Goal: Task Accomplishment & Management: Complete application form

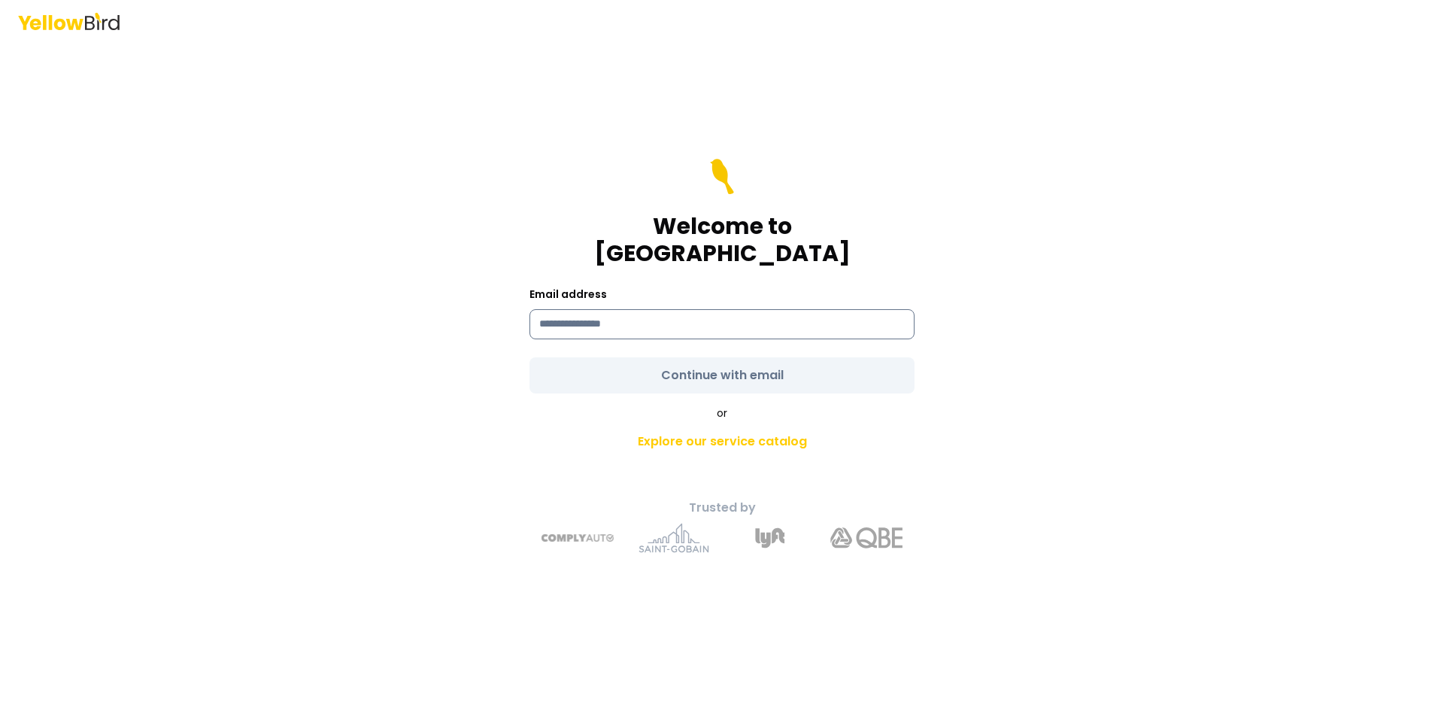
click at [614, 322] on input at bounding box center [721, 324] width 385 height 30
type input "**********"
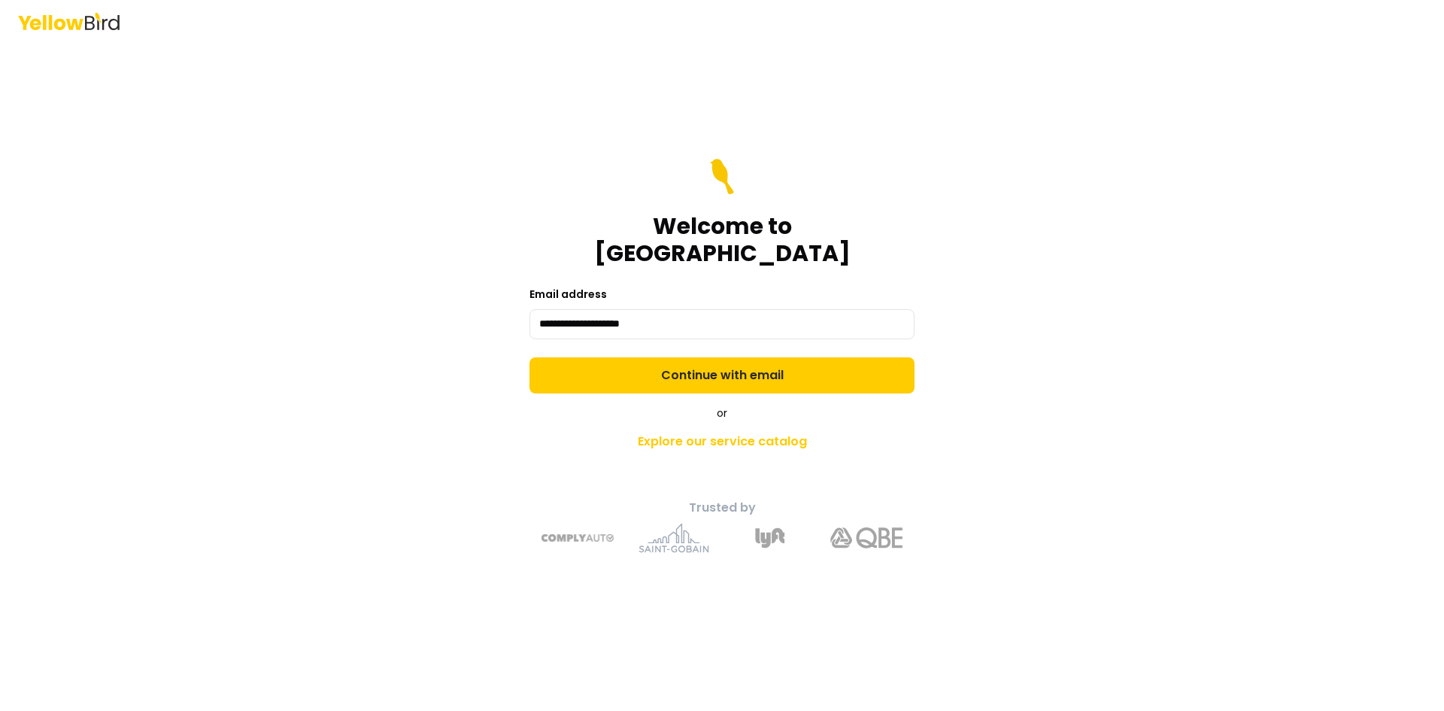
click at [675, 355] on form "**********" at bounding box center [721, 276] width 385 height 235
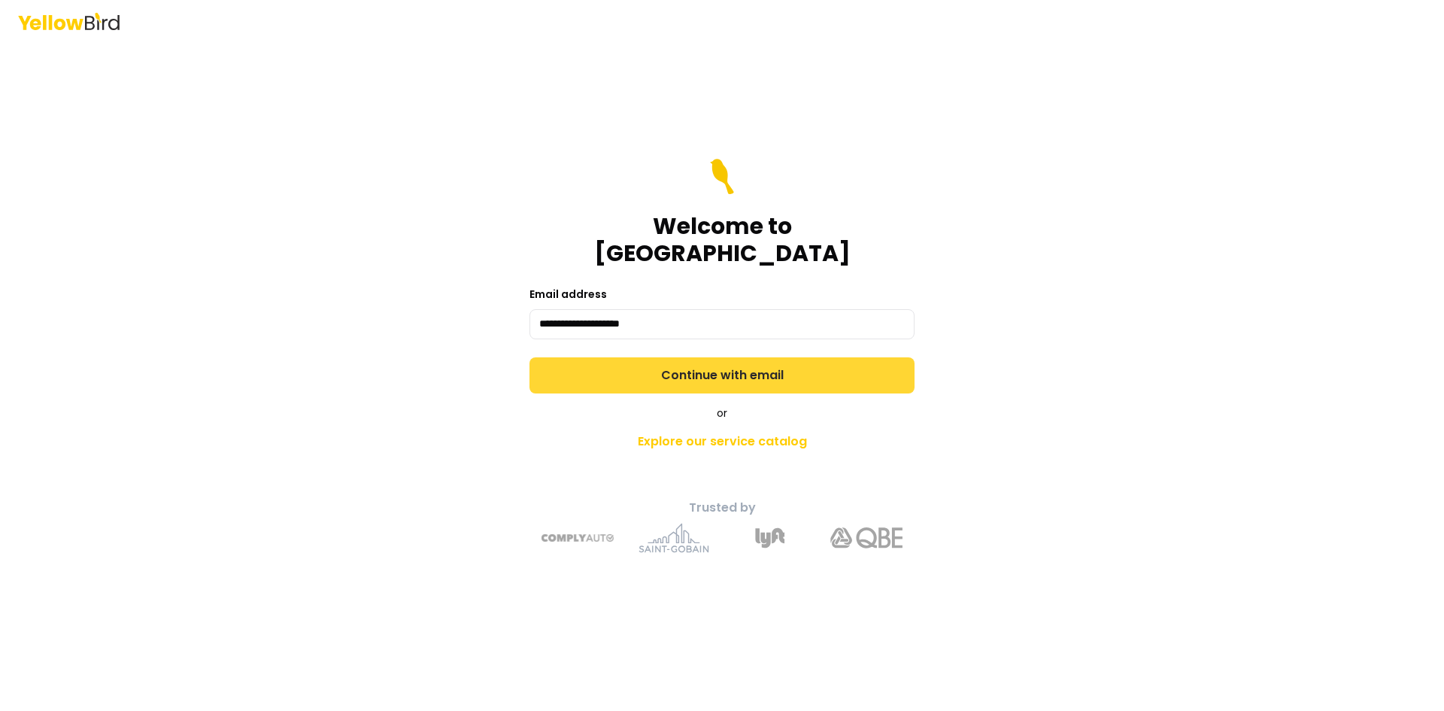
click at [686, 362] on button "Continue with email" at bounding box center [721, 375] width 385 height 36
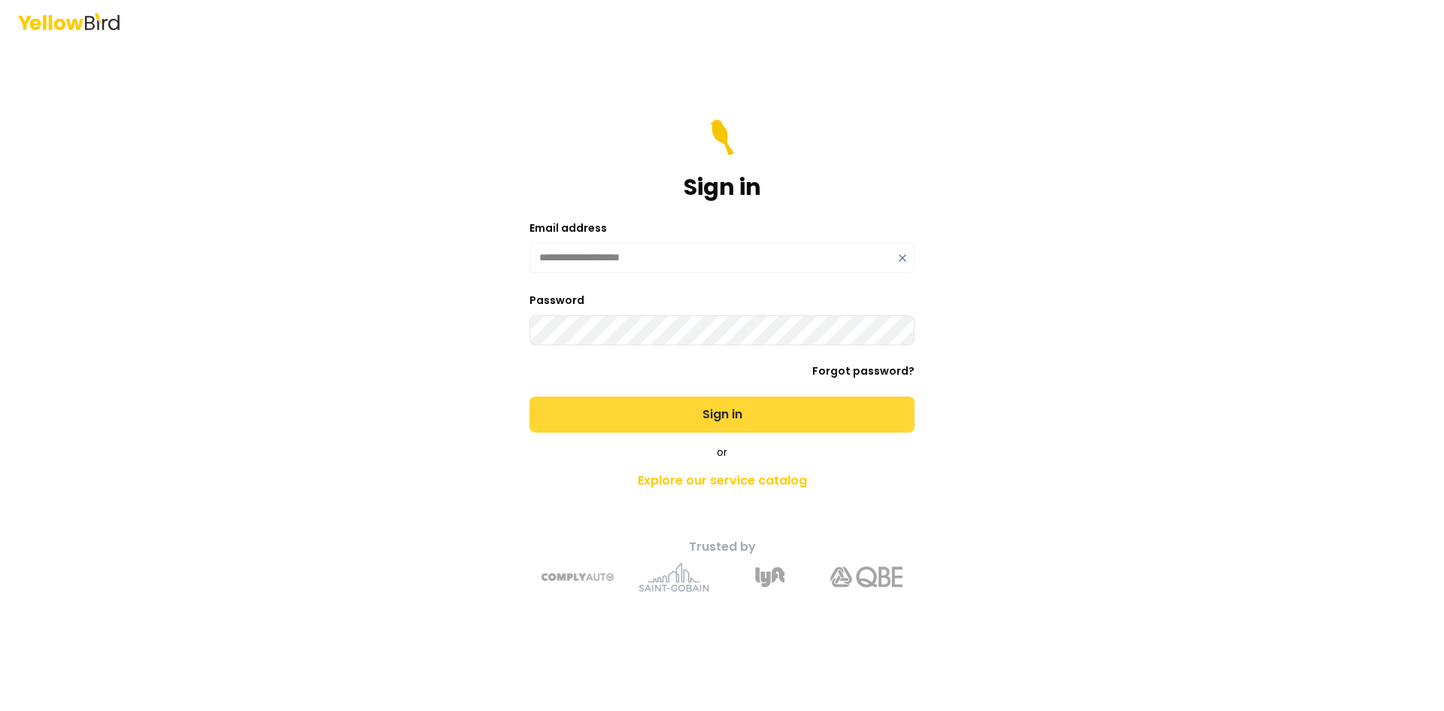
click at [718, 415] on button "Sign in" at bounding box center [721, 414] width 385 height 36
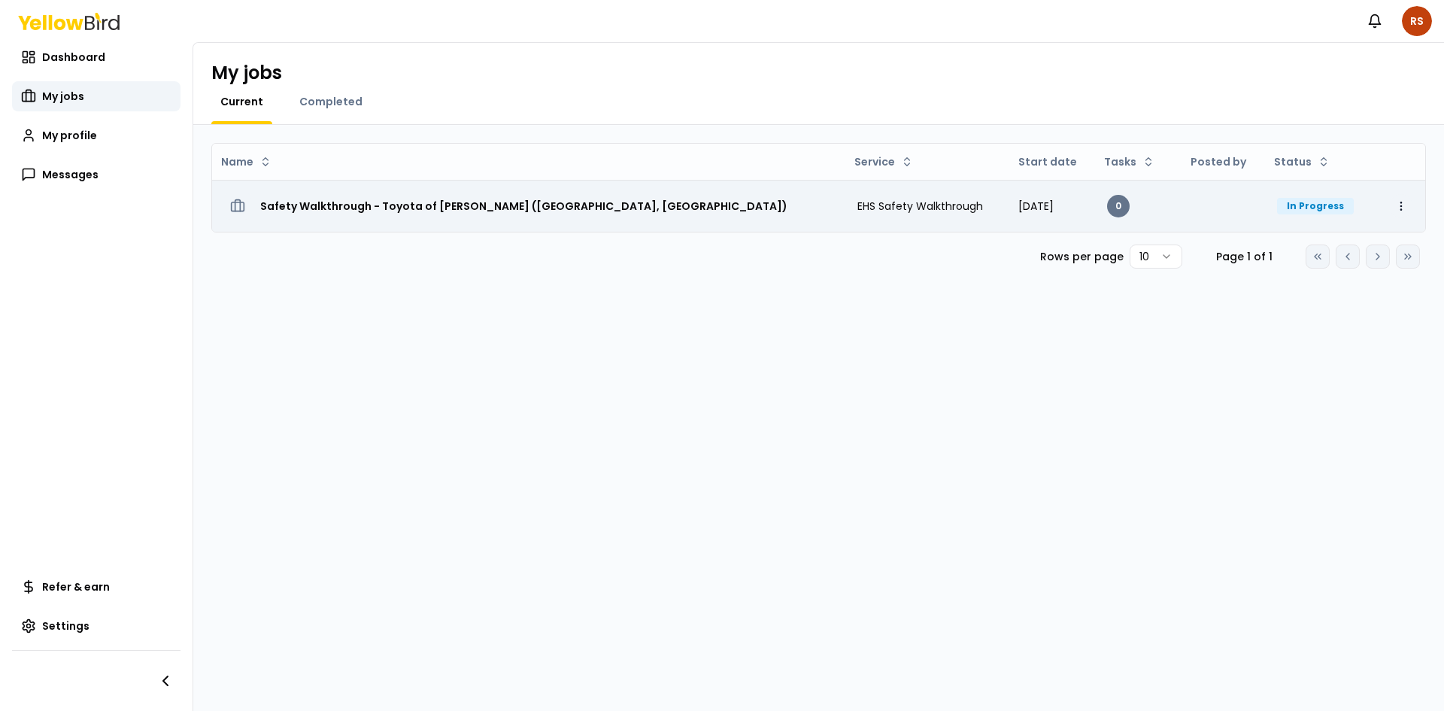
click at [1402, 204] on html "Notifications RS Dashboard My jobs My profile Messages Refer & earn Settings My…" at bounding box center [722, 355] width 1444 height 711
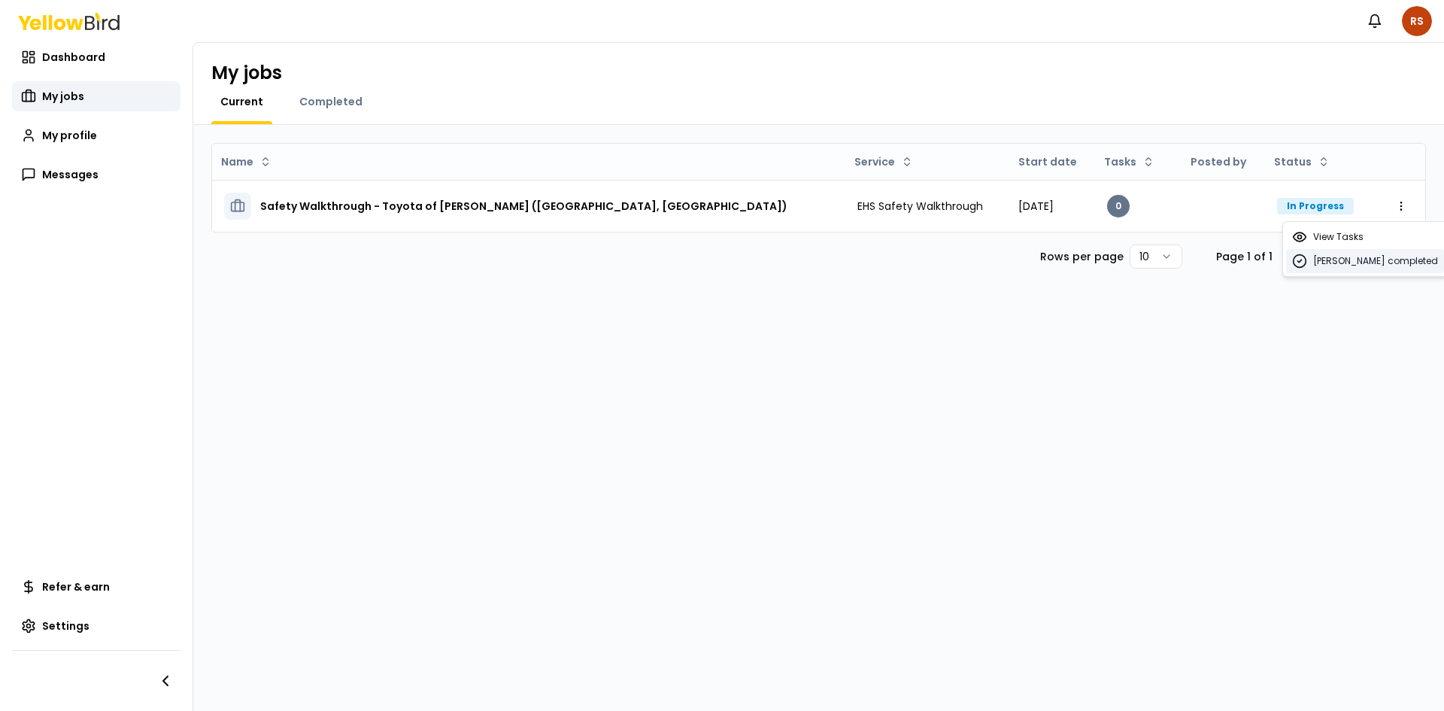
click at [1357, 262] on span "[PERSON_NAME] completed" at bounding box center [1375, 261] width 125 height 12
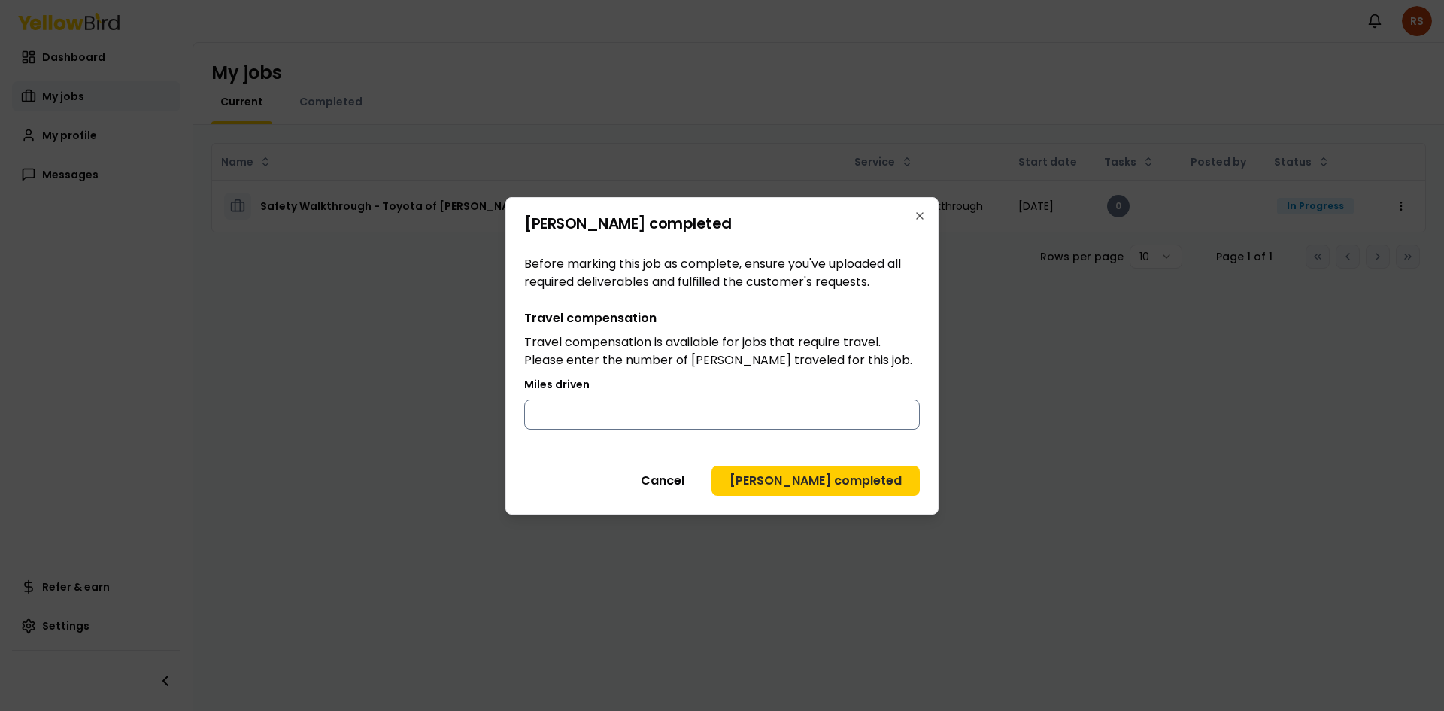
click at [653, 415] on input "Miles driven" at bounding box center [722, 414] width 396 height 30
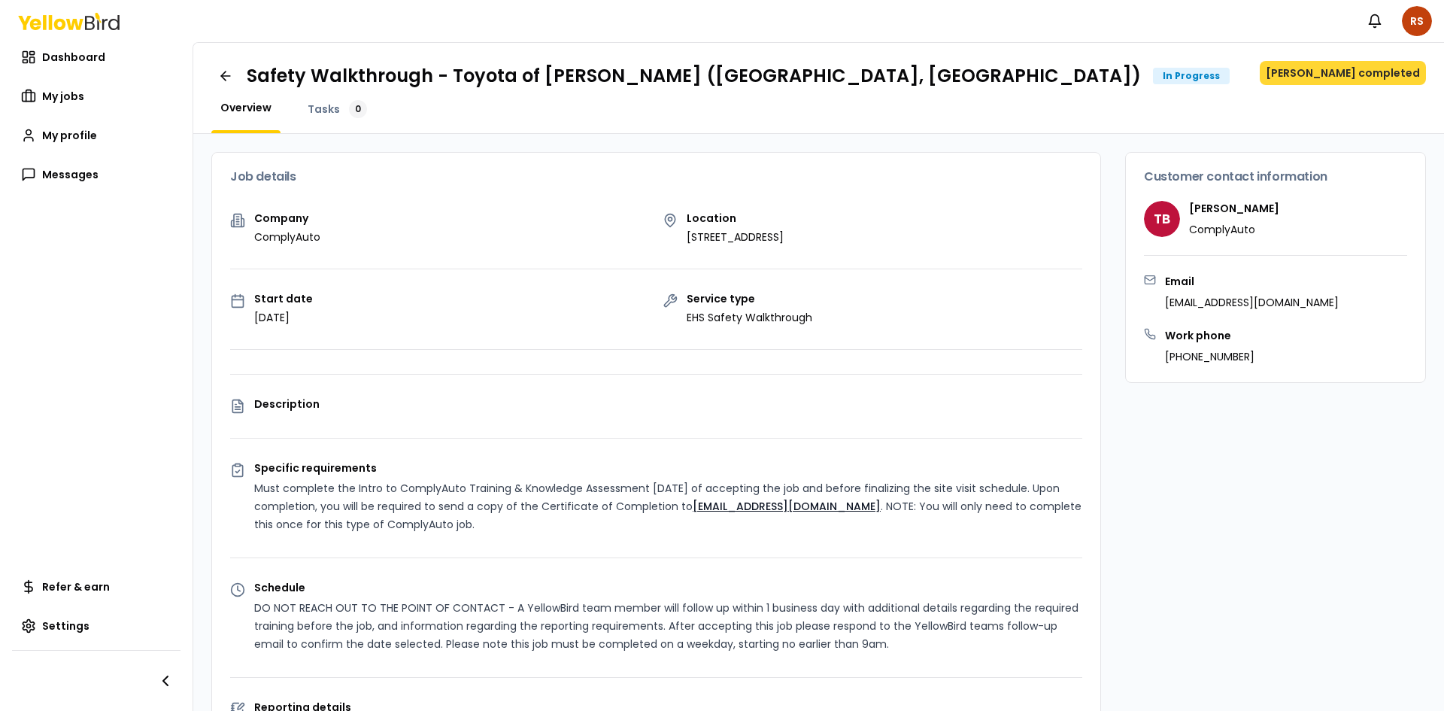
click at [1344, 74] on button "[PERSON_NAME] completed" at bounding box center [1343, 73] width 166 height 24
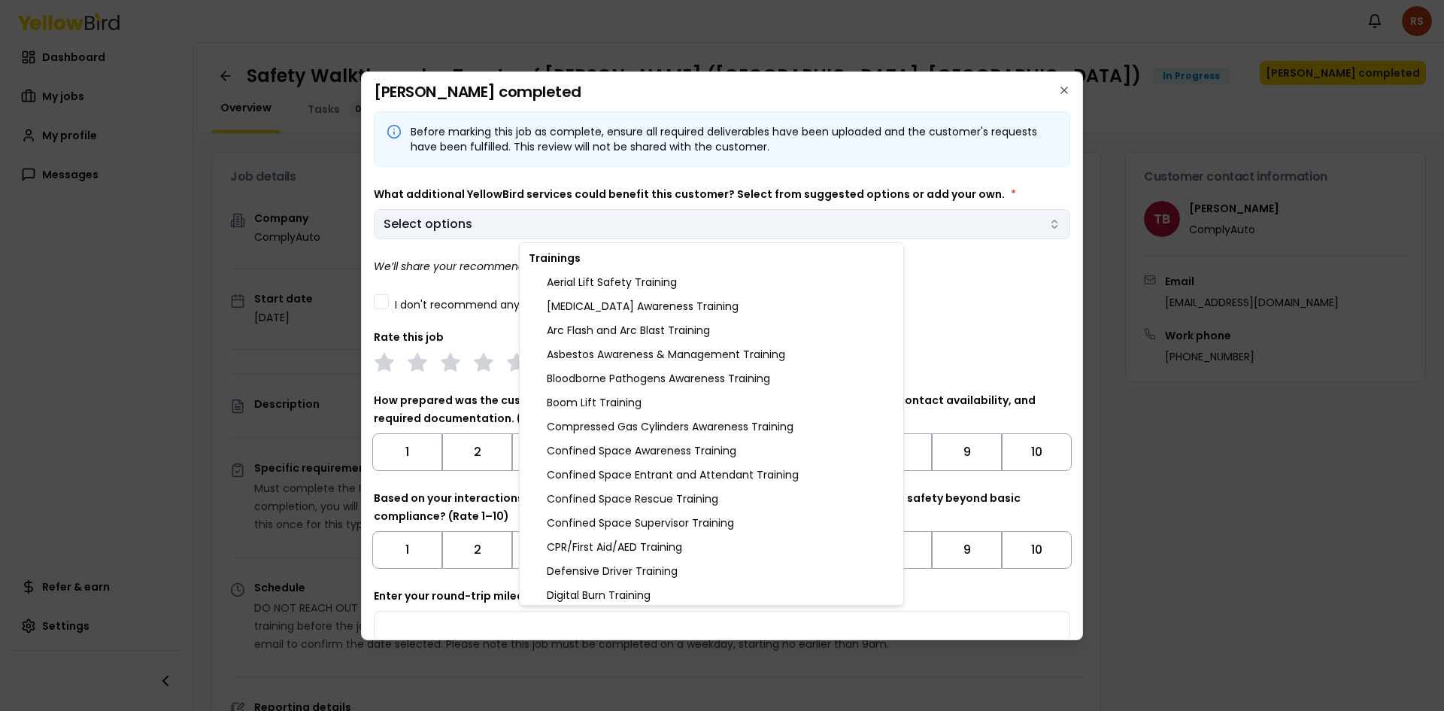
click at [589, 223] on body "Notifications RS Dashboard My jobs My profile Messages Refer & earn Settings Sa…" at bounding box center [722, 355] width 1444 height 711
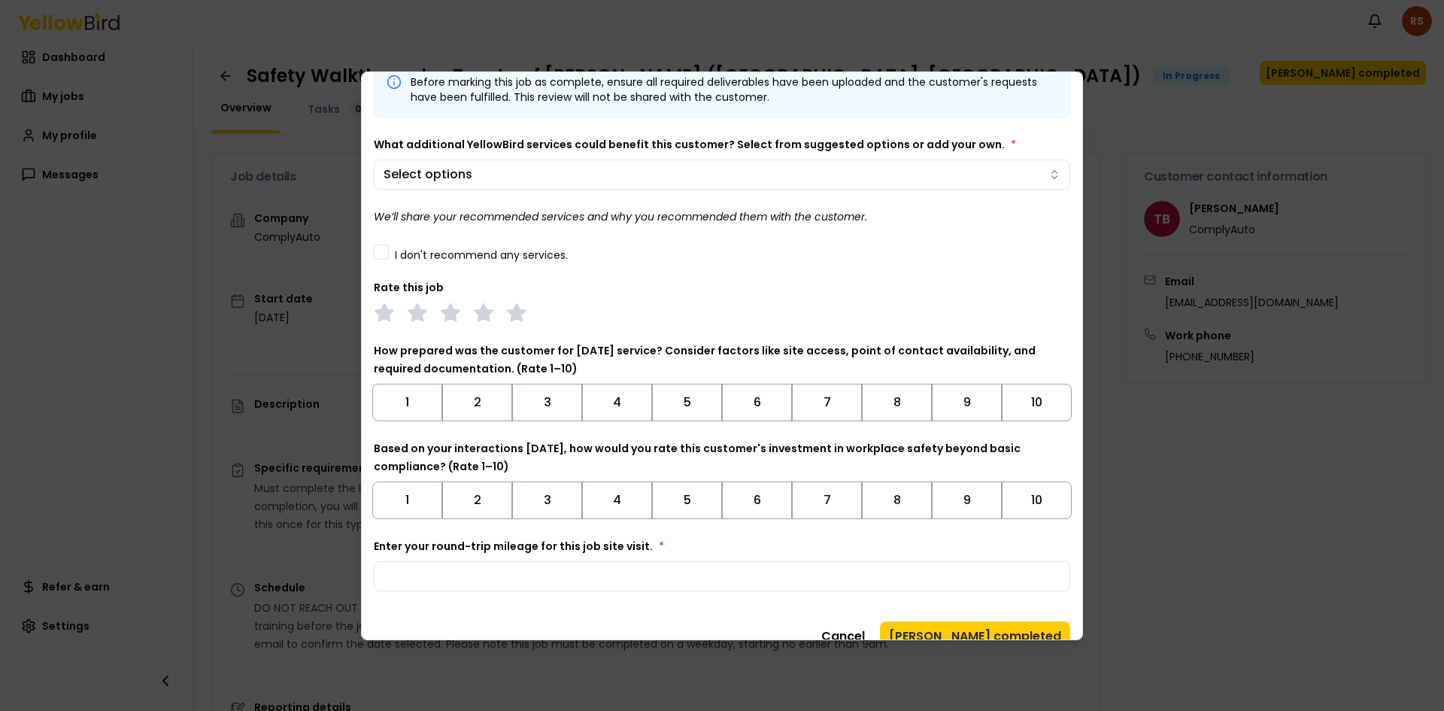
scroll to position [74, 0]
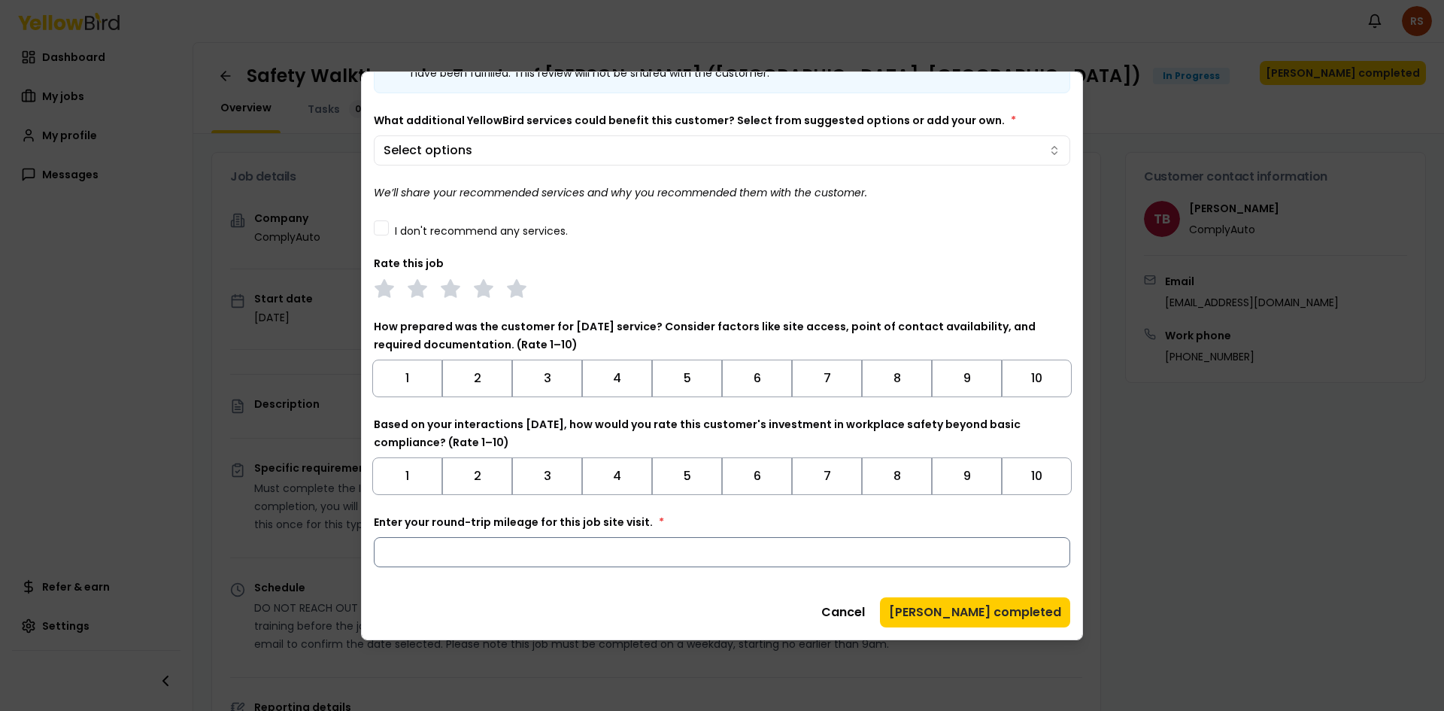
click at [433, 556] on input "Enter your round-trip mileage for this job site visit. *" at bounding box center [722, 552] width 696 height 30
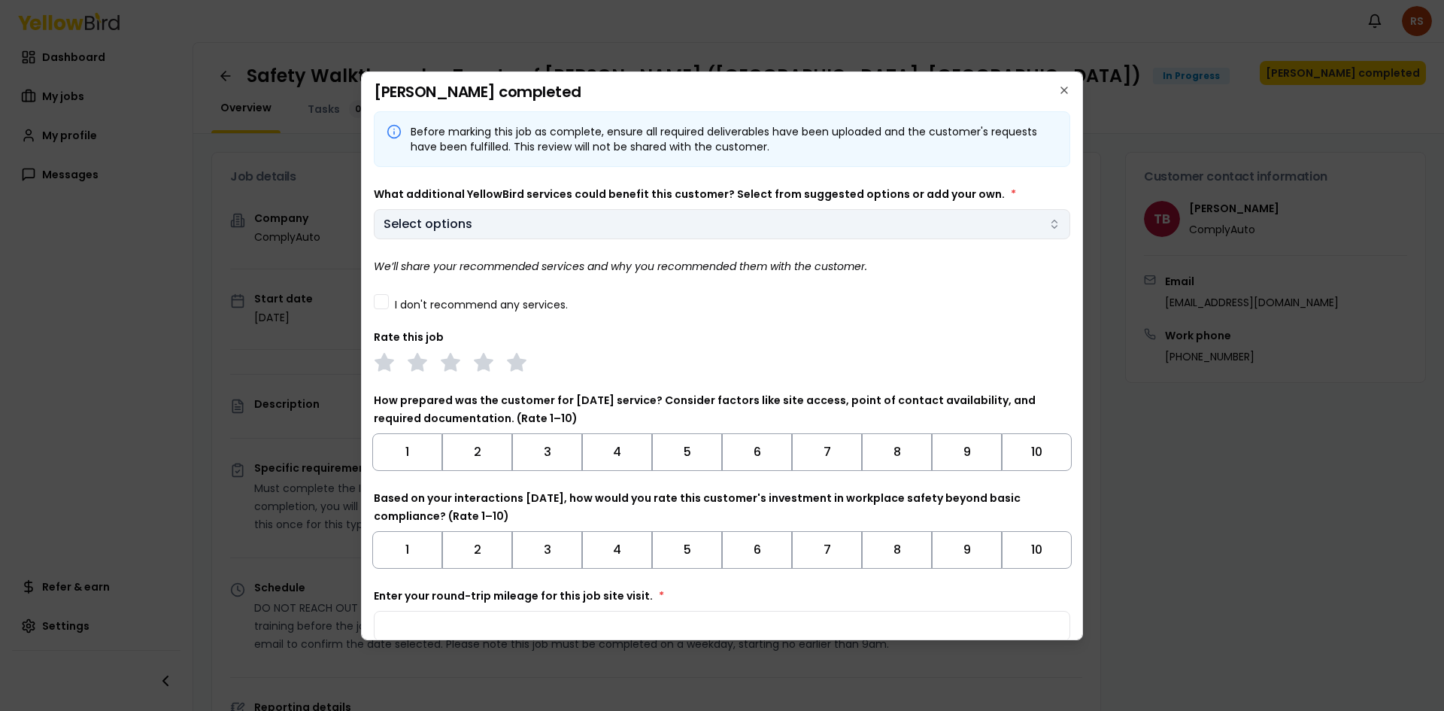
type input "***"
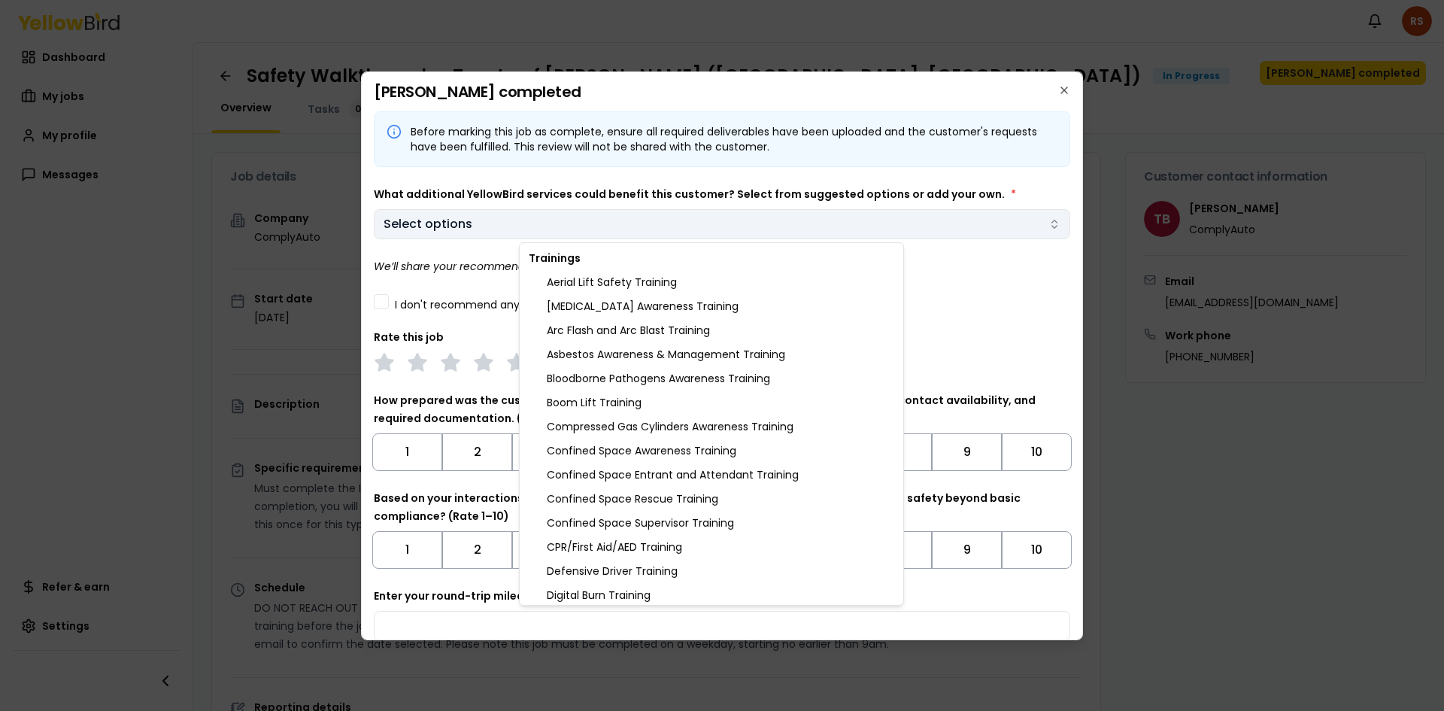
click at [519, 228] on body "Notifications RS Dashboard My jobs My profile Messages Refer & earn Settings Sa…" at bounding box center [722, 355] width 1444 height 711
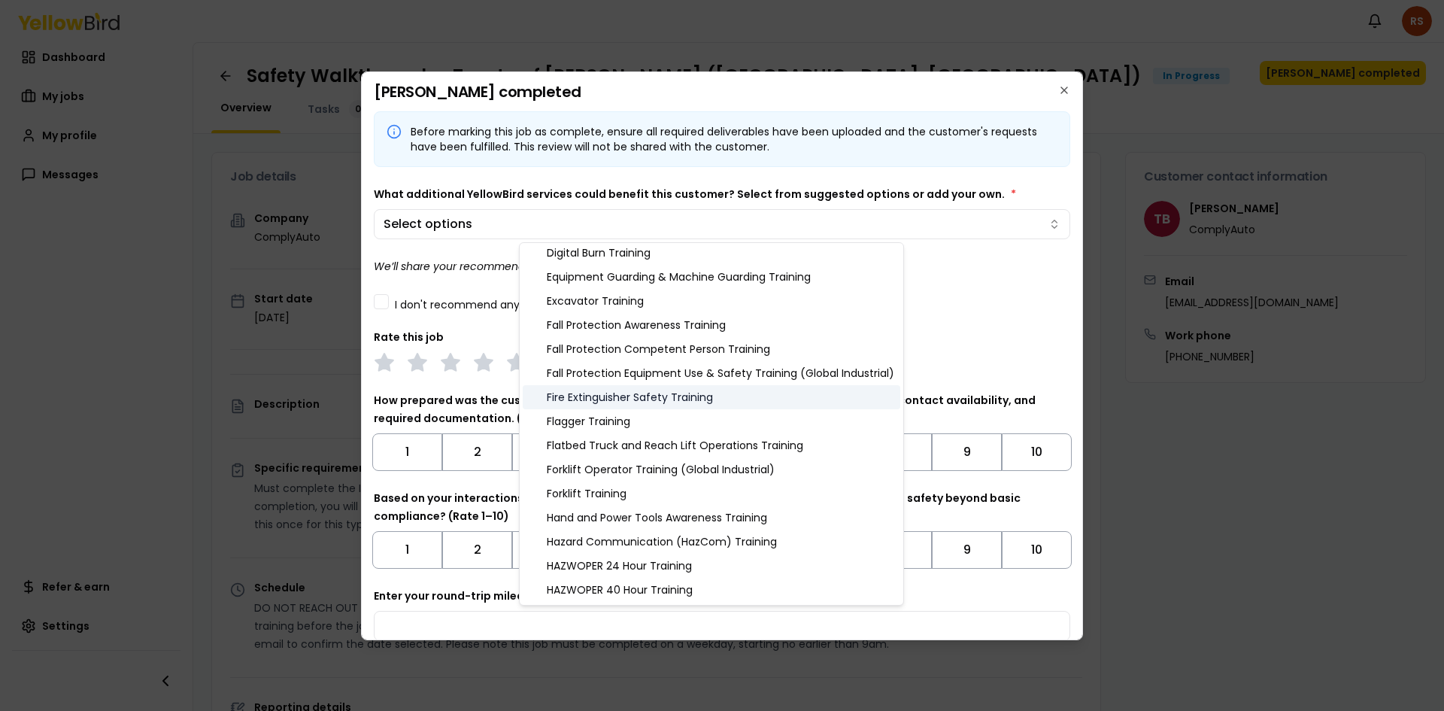
scroll to position [376, 0]
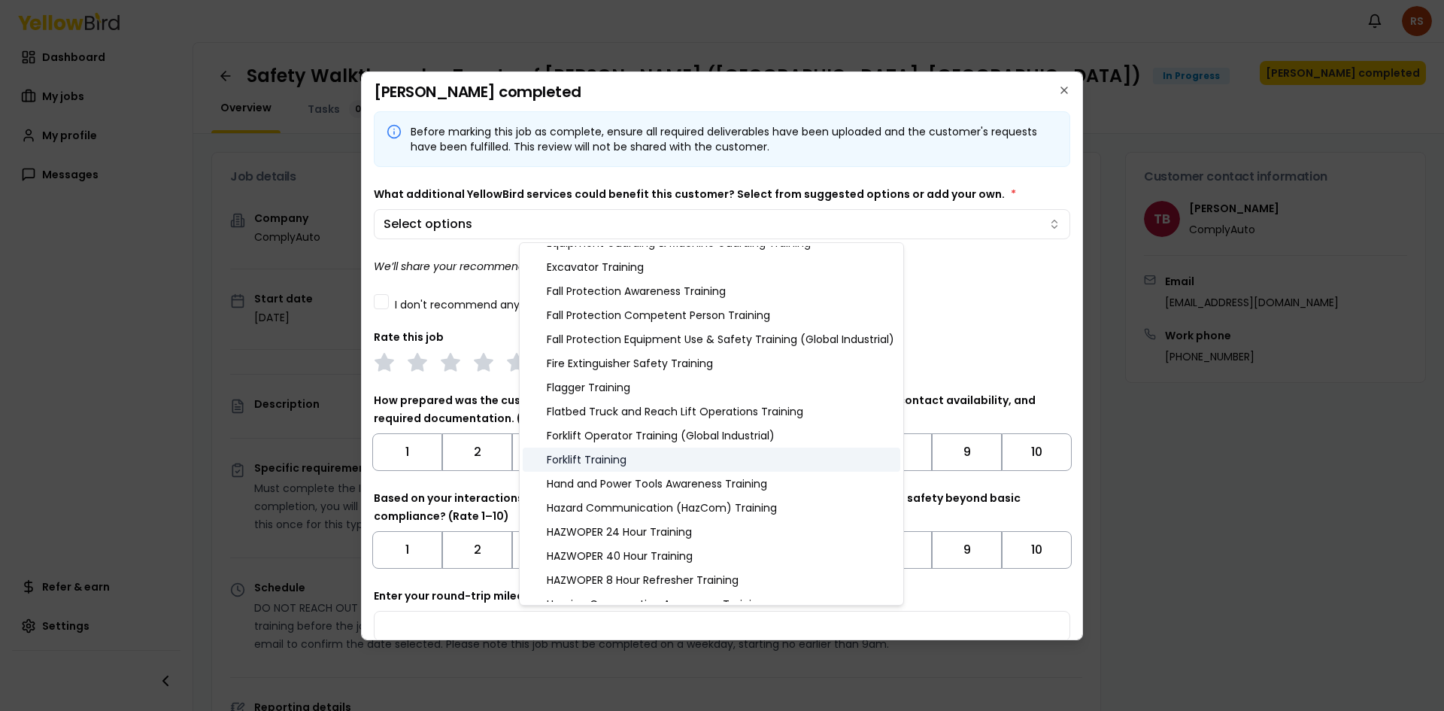
click at [620, 462] on div "Forklift Training" at bounding box center [712, 459] width 378 height 24
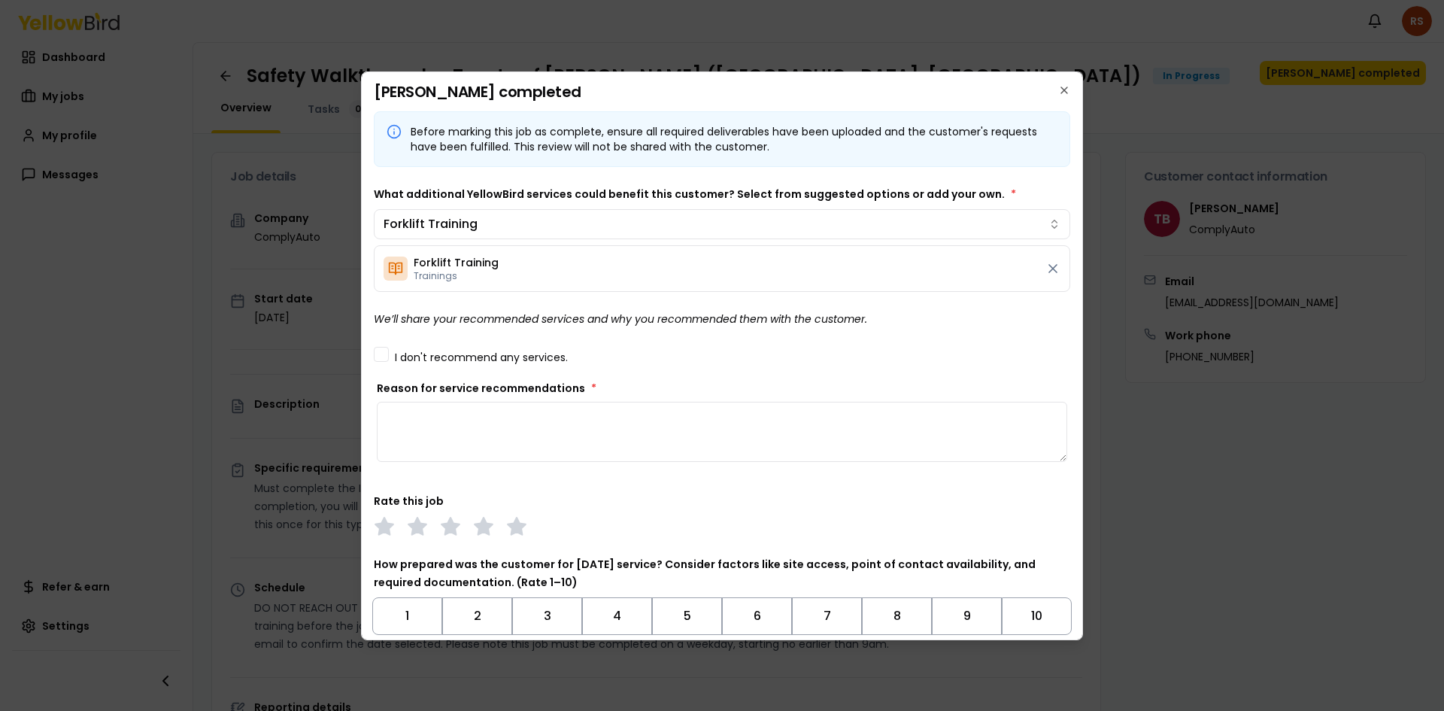
click at [928, 317] on body "Notifications RS Dashboard My jobs My profile Messages Refer & earn Settings Sa…" at bounding box center [722, 355] width 1444 height 711
click at [419, 413] on textarea "Reason for service recommendations *" at bounding box center [722, 432] width 690 height 60
click at [789, 414] on textarea "**********" at bounding box center [716, 432] width 679 height 60
click at [830, 412] on textarea "**********" at bounding box center [716, 432] width 679 height 60
click at [991, 412] on textarea "**********" at bounding box center [716, 432] width 679 height 60
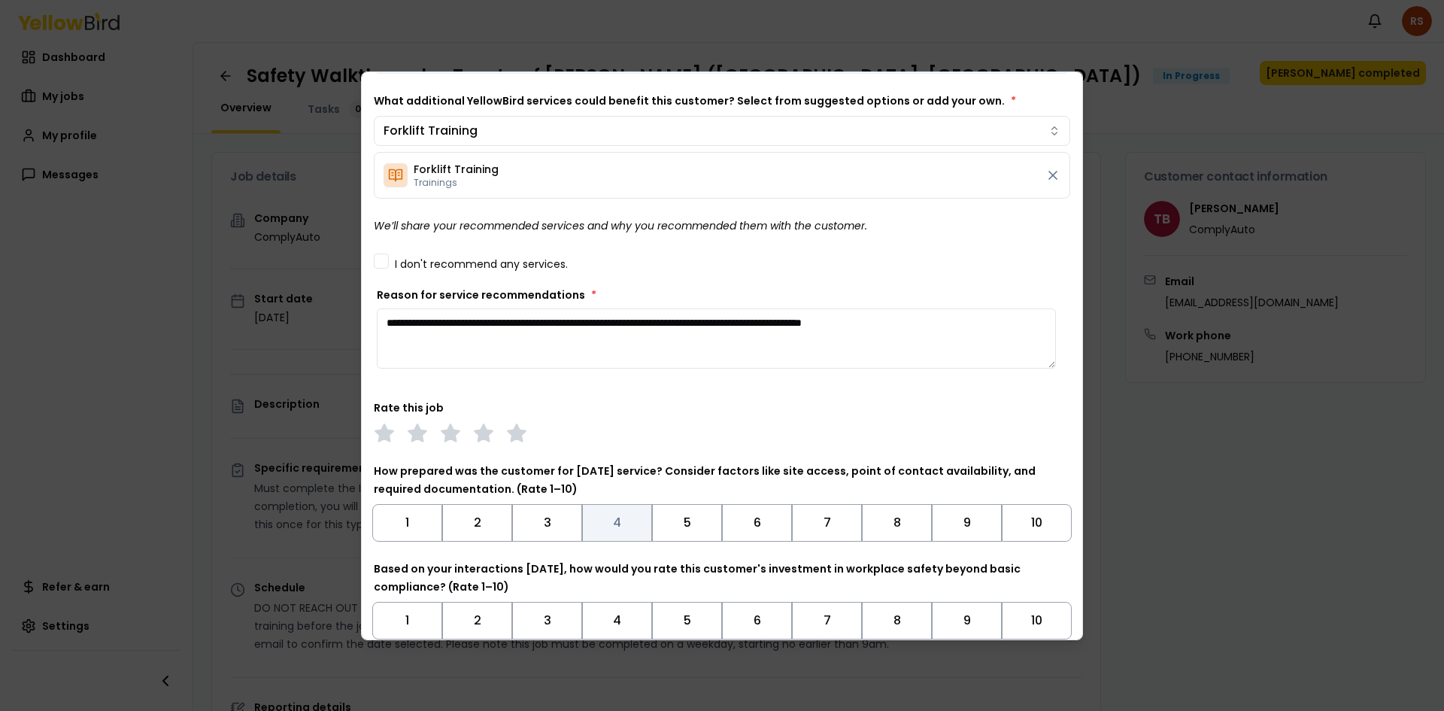
scroll to position [226, 0]
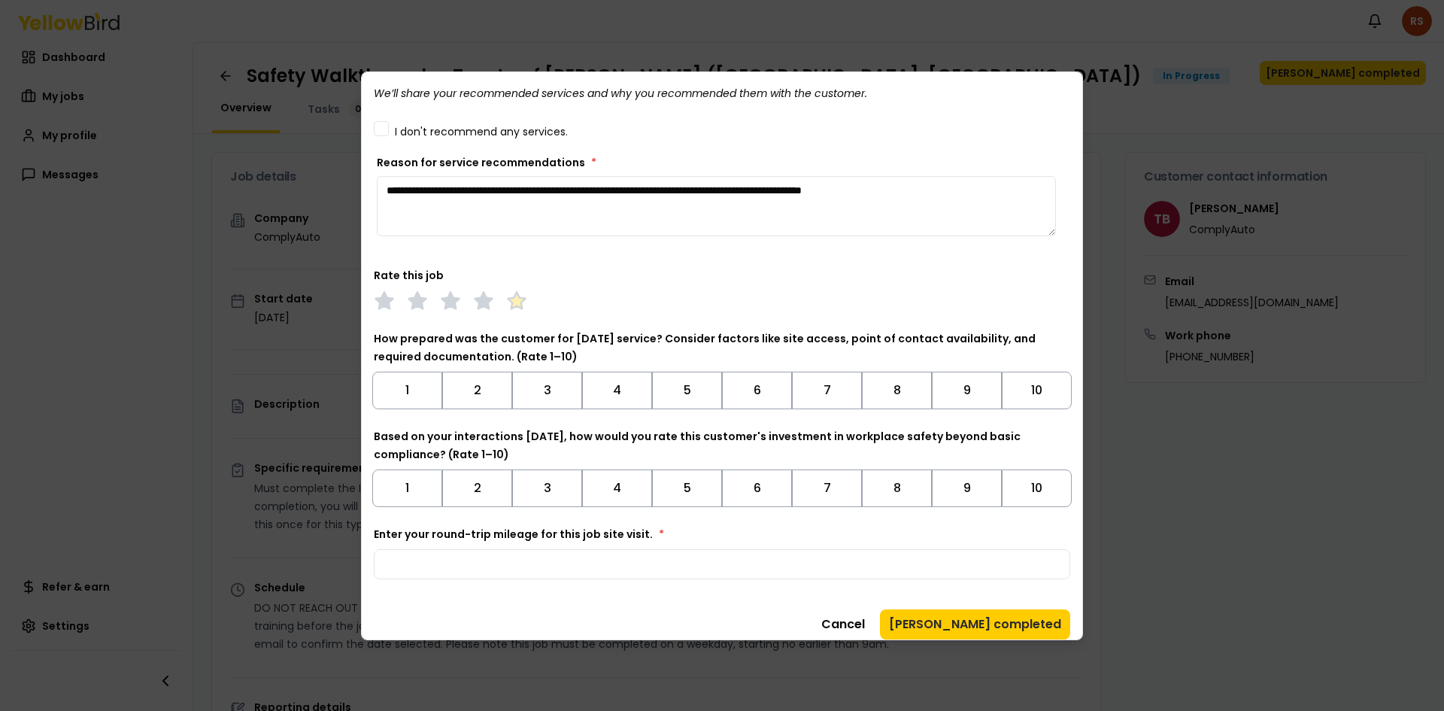
type textarea "**********"
click at [518, 302] on polygon at bounding box center [516, 300] width 17 height 17
click at [1036, 384] on button "10" at bounding box center [1037, 390] width 70 height 38
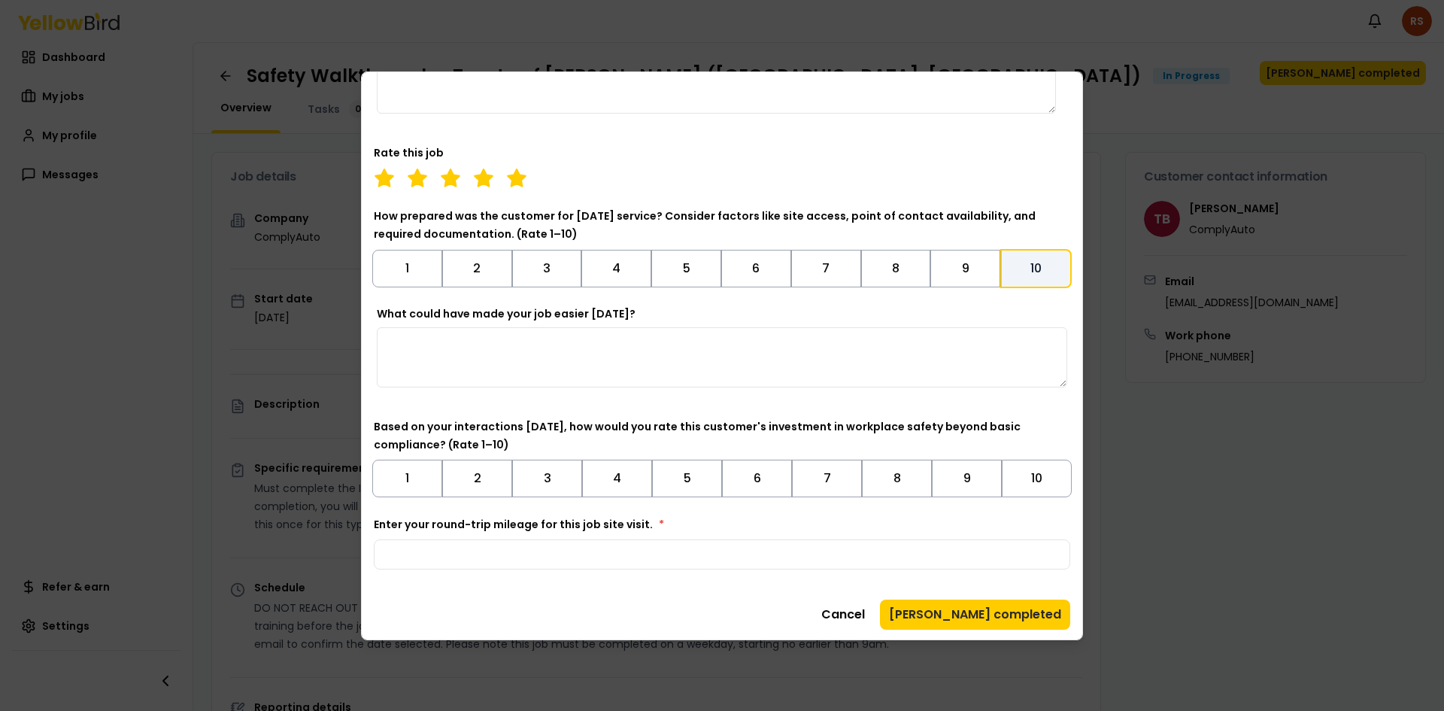
scroll to position [350, 0]
click at [832, 467] on button "7" at bounding box center [827, 476] width 70 height 38
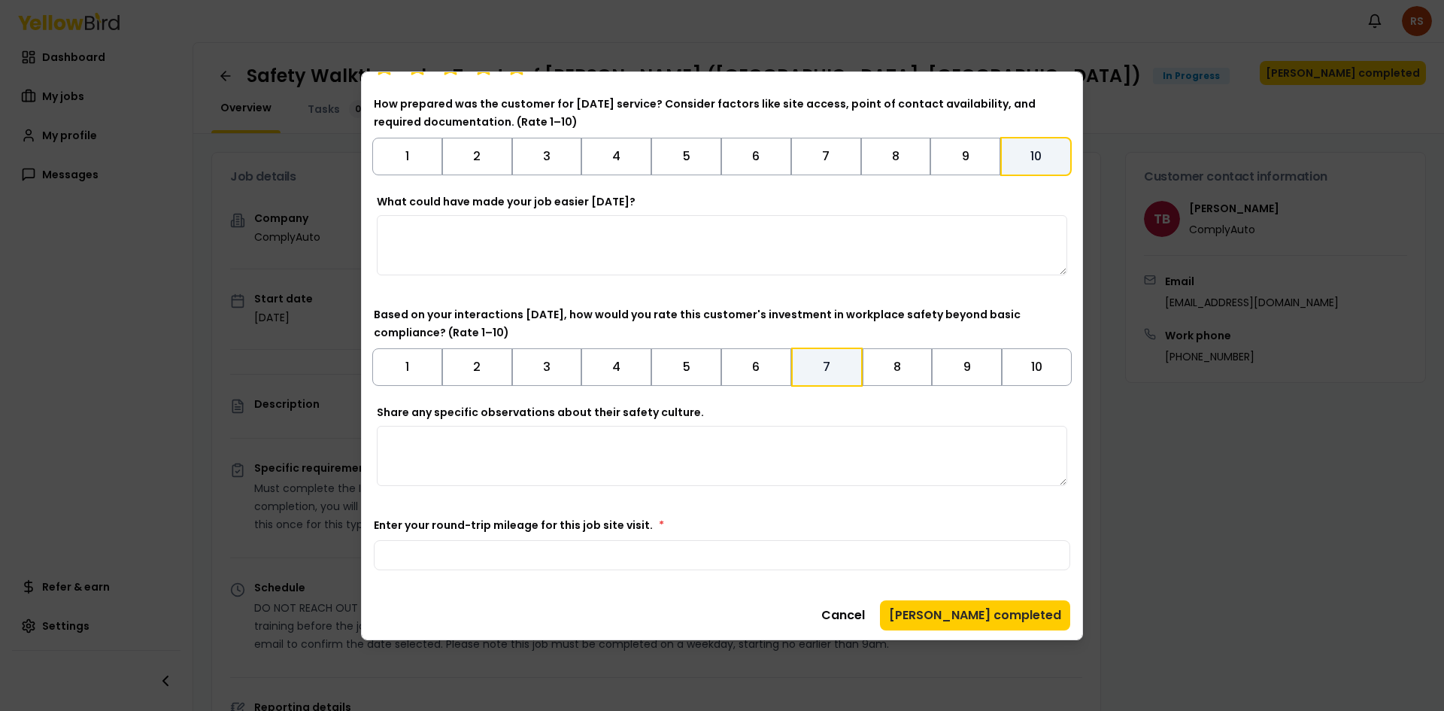
scroll to position [463, 0]
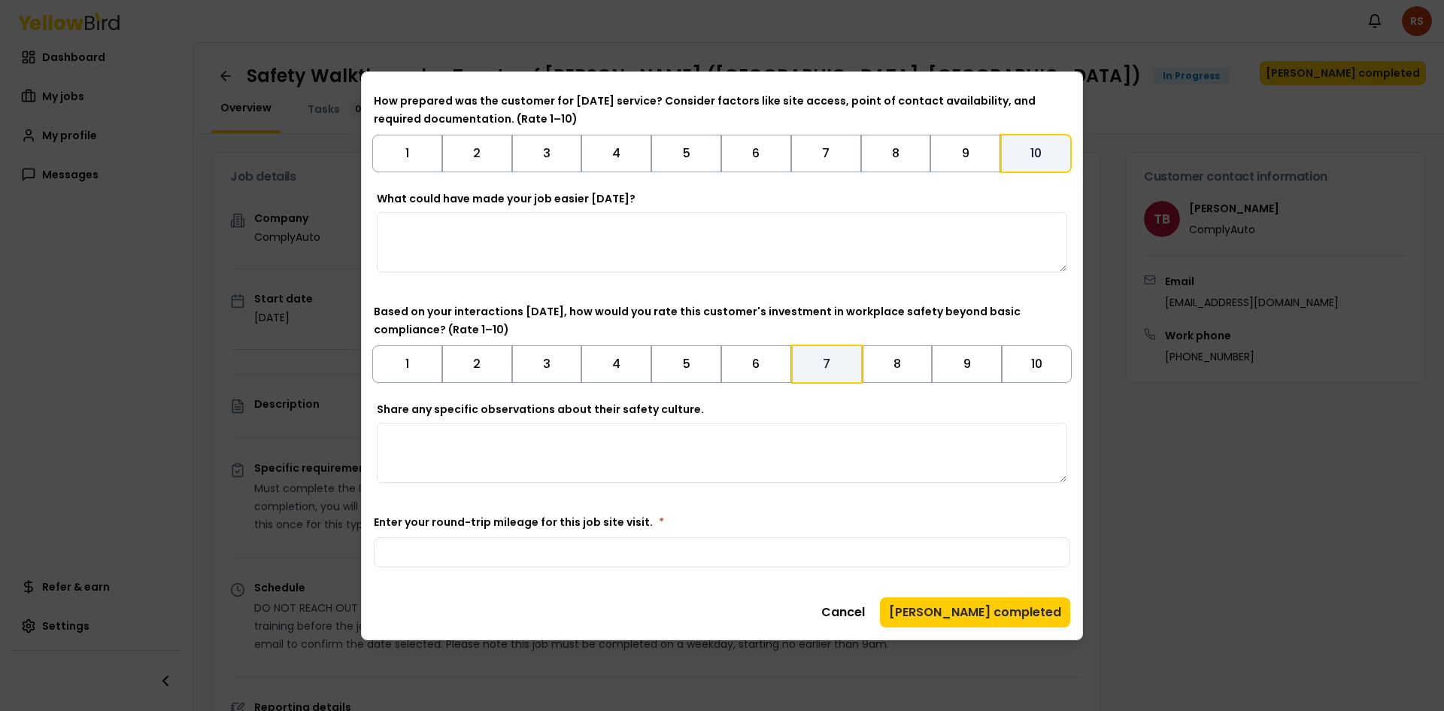
click at [529, 439] on textarea "Share any specific observations about their safety culture." at bounding box center [722, 453] width 690 height 60
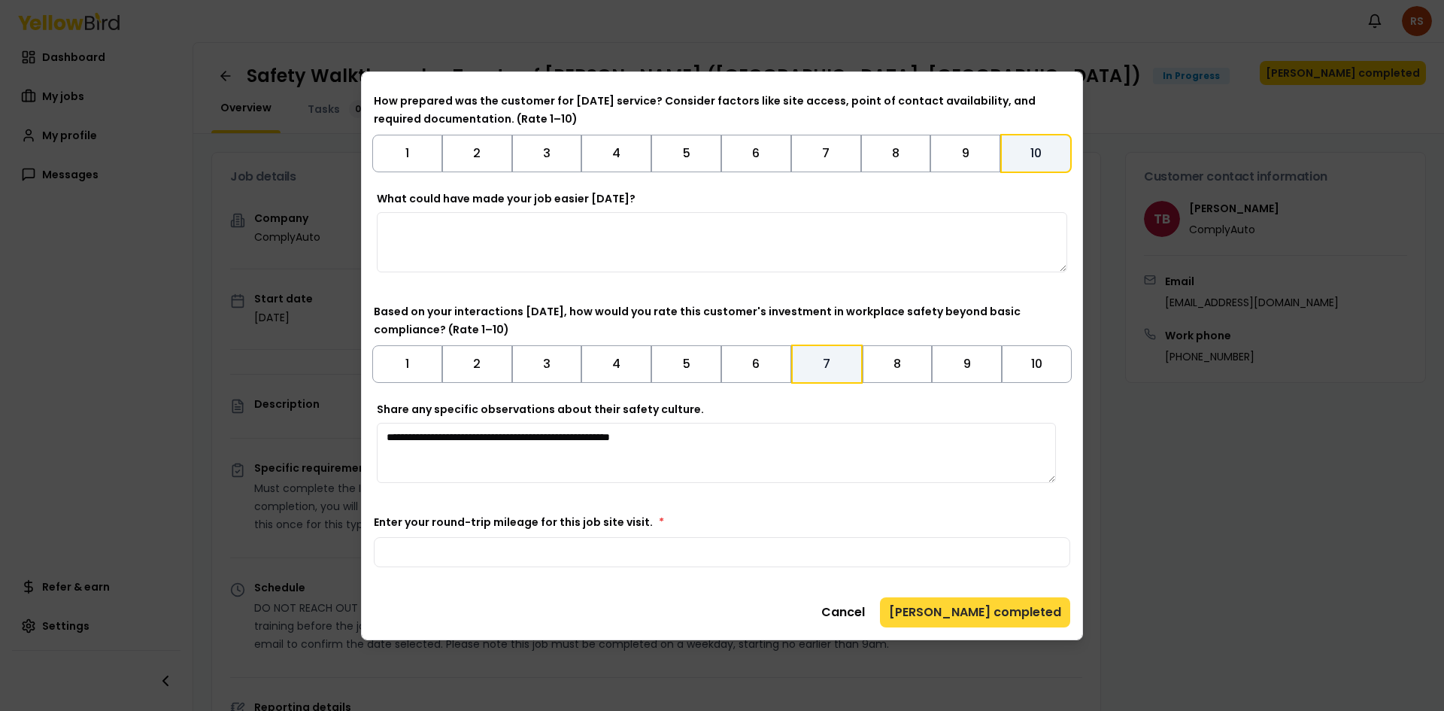
type textarea "**********"
click at [971, 620] on button "[PERSON_NAME] completed" at bounding box center [975, 612] width 190 height 30
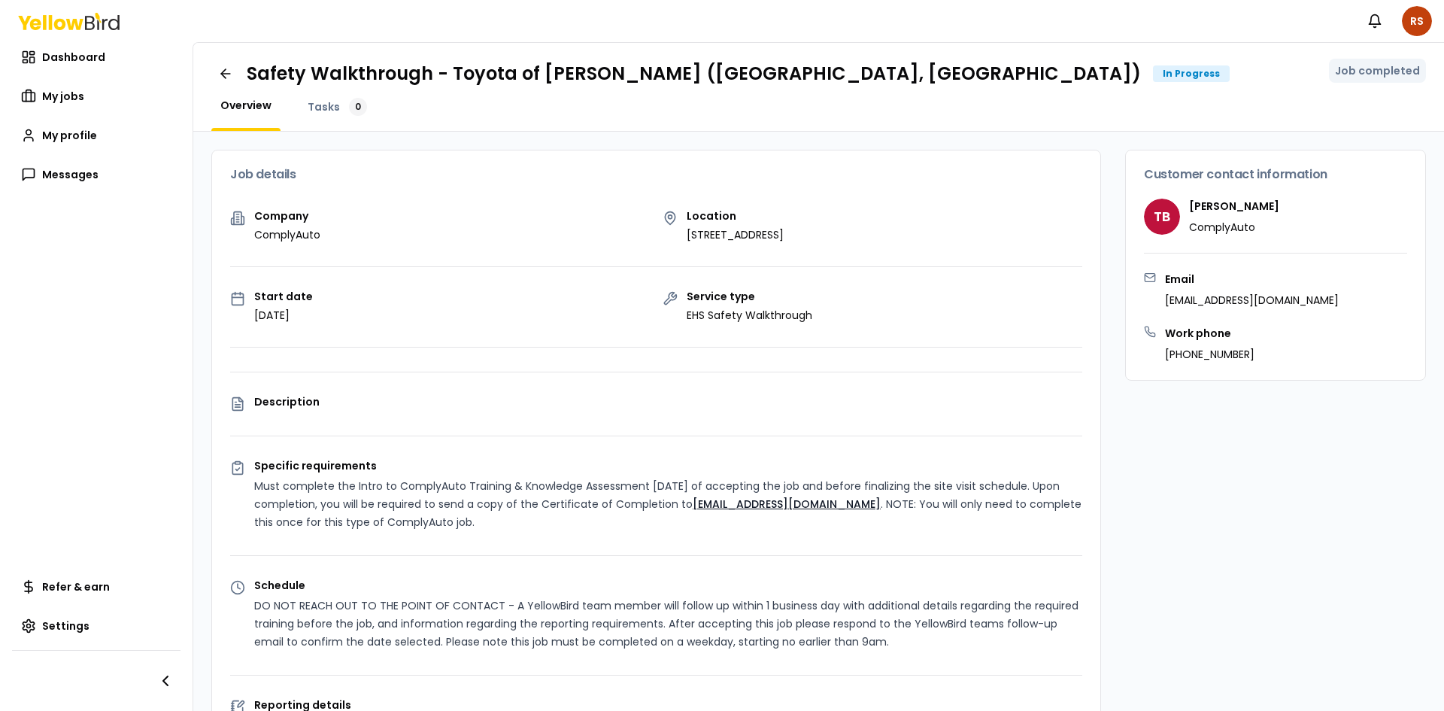
scroll to position [0, 0]
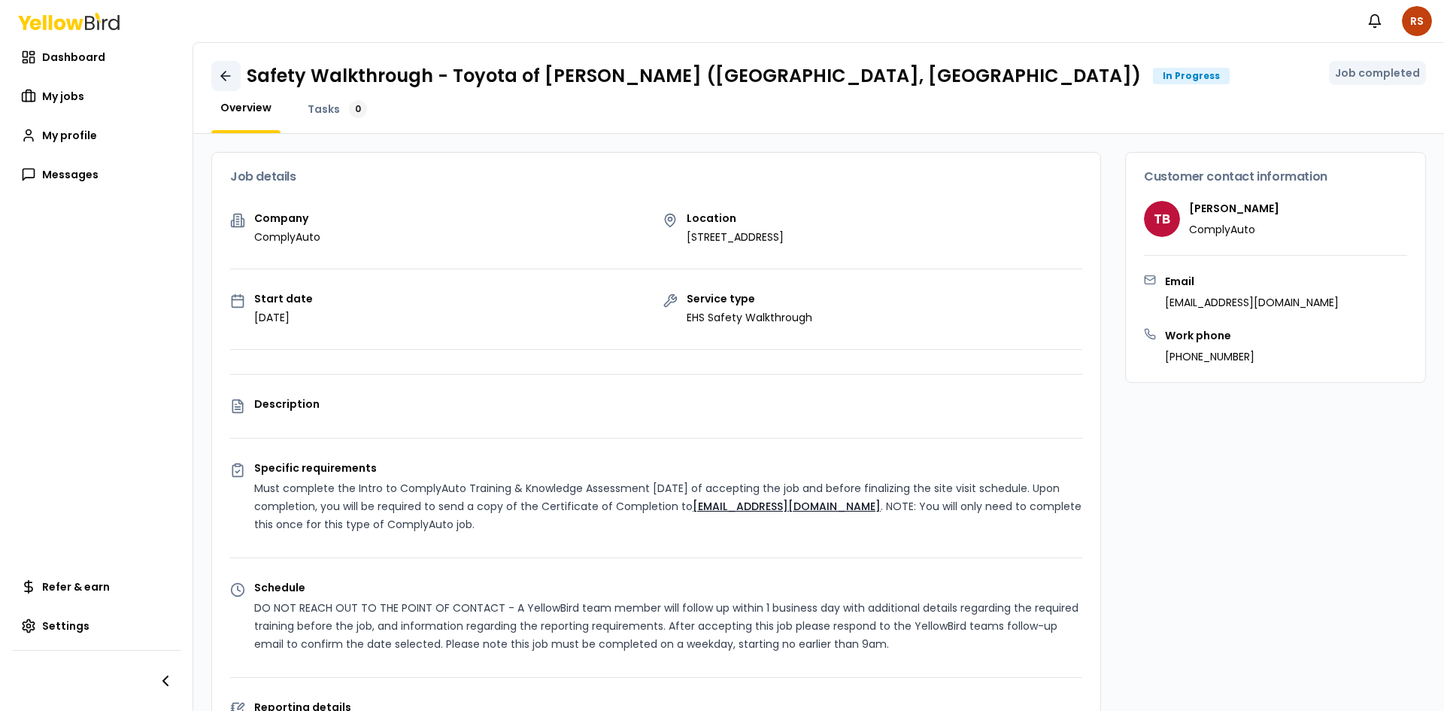
click at [222, 79] on icon at bounding box center [225, 75] width 15 height 15
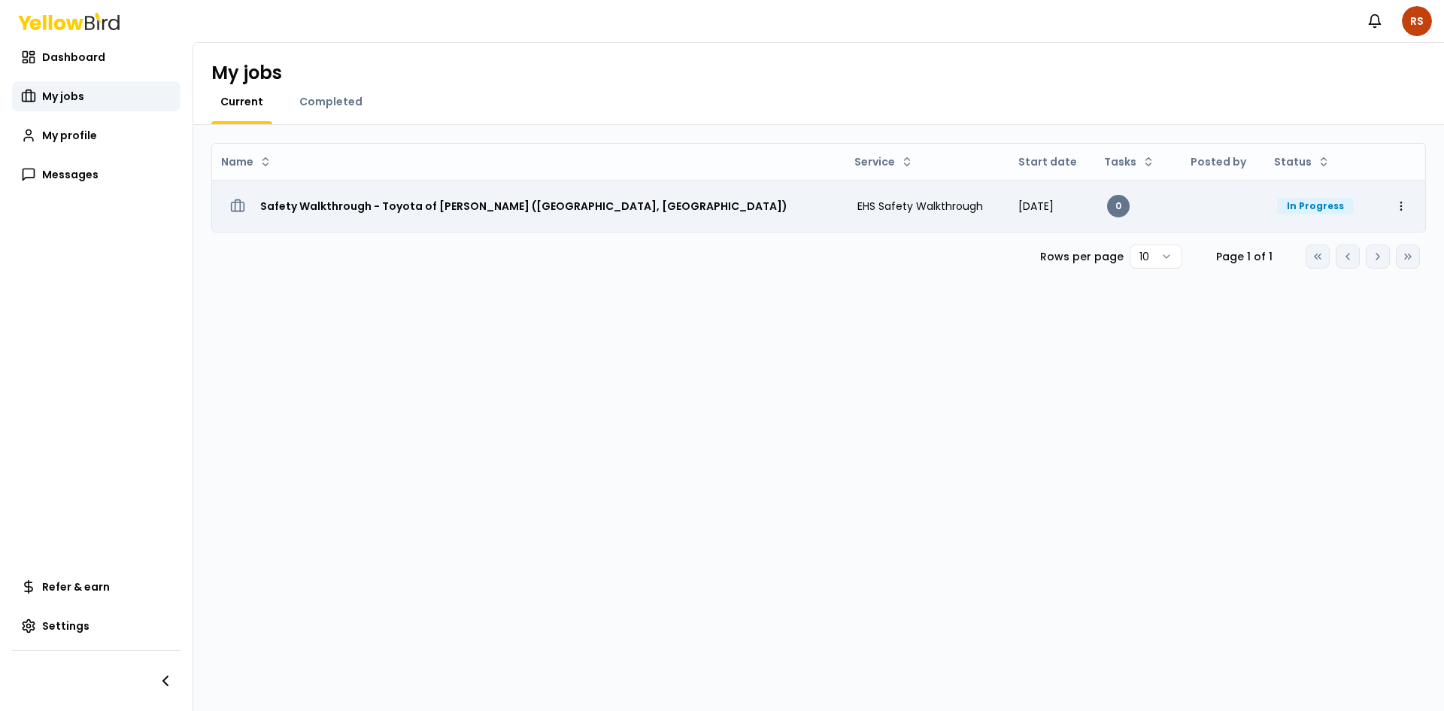
click at [1401, 208] on html "Notifications RS Dashboard My jobs My profile Messages Refer & earn Settings My…" at bounding box center [722, 355] width 1444 height 711
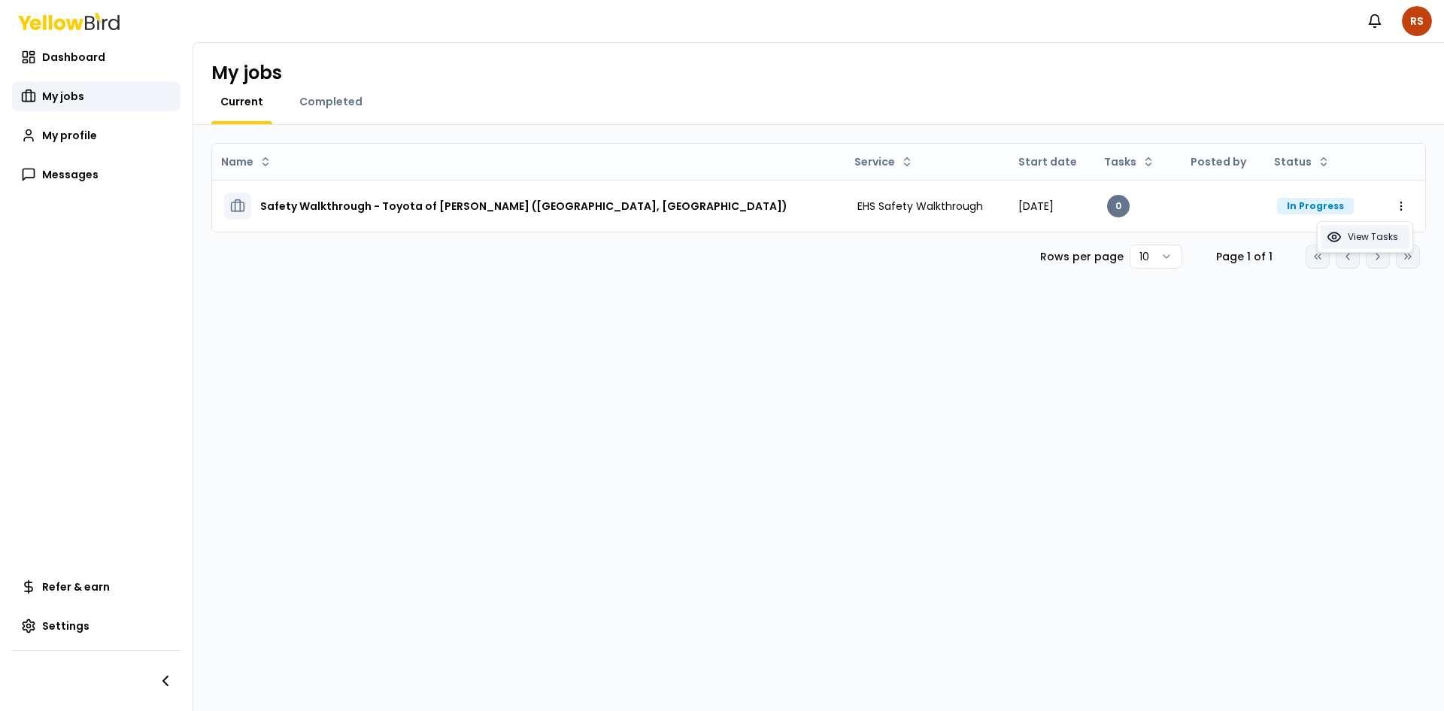
click at [1366, 238] on span "View Tasks" at bounding box center [1373, 237] width 50 height 12
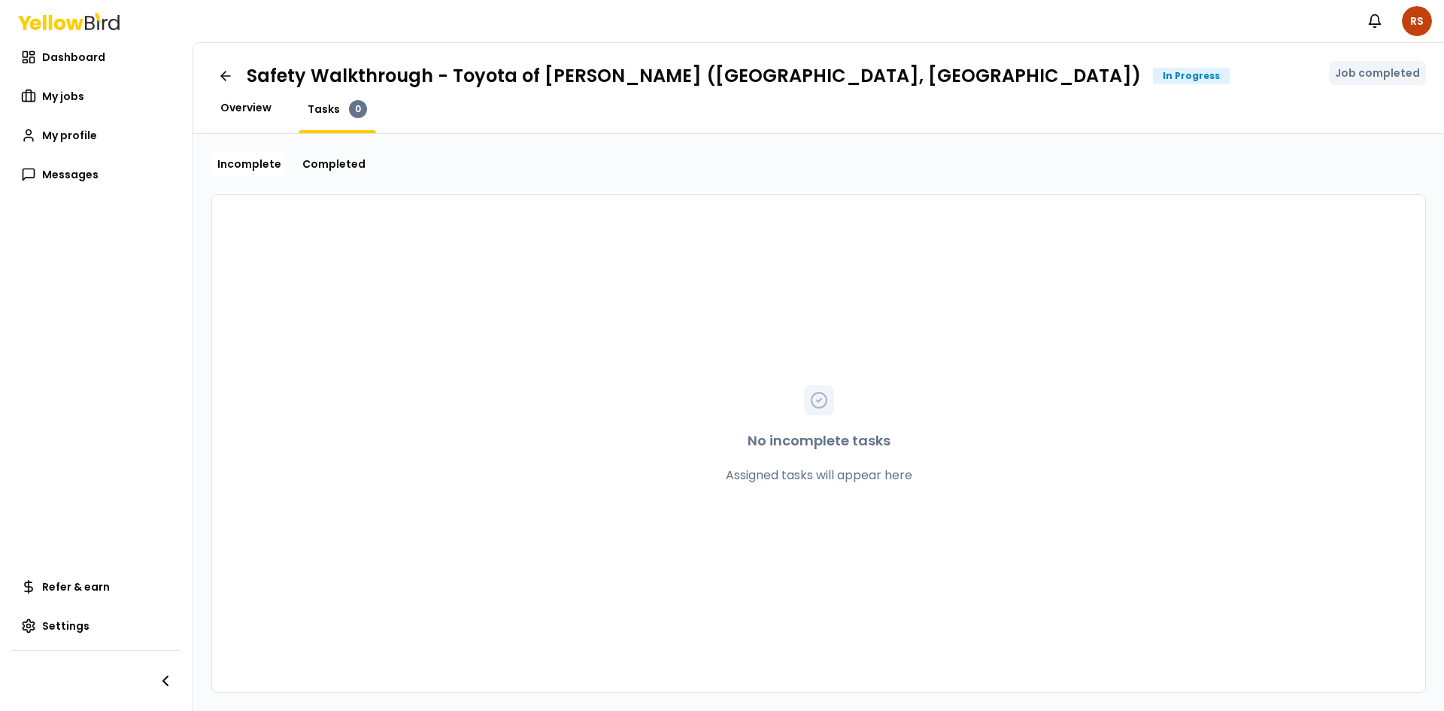
click at [257, 114] on span "Overview" at bounding box center [245, 107] width 51 height 15
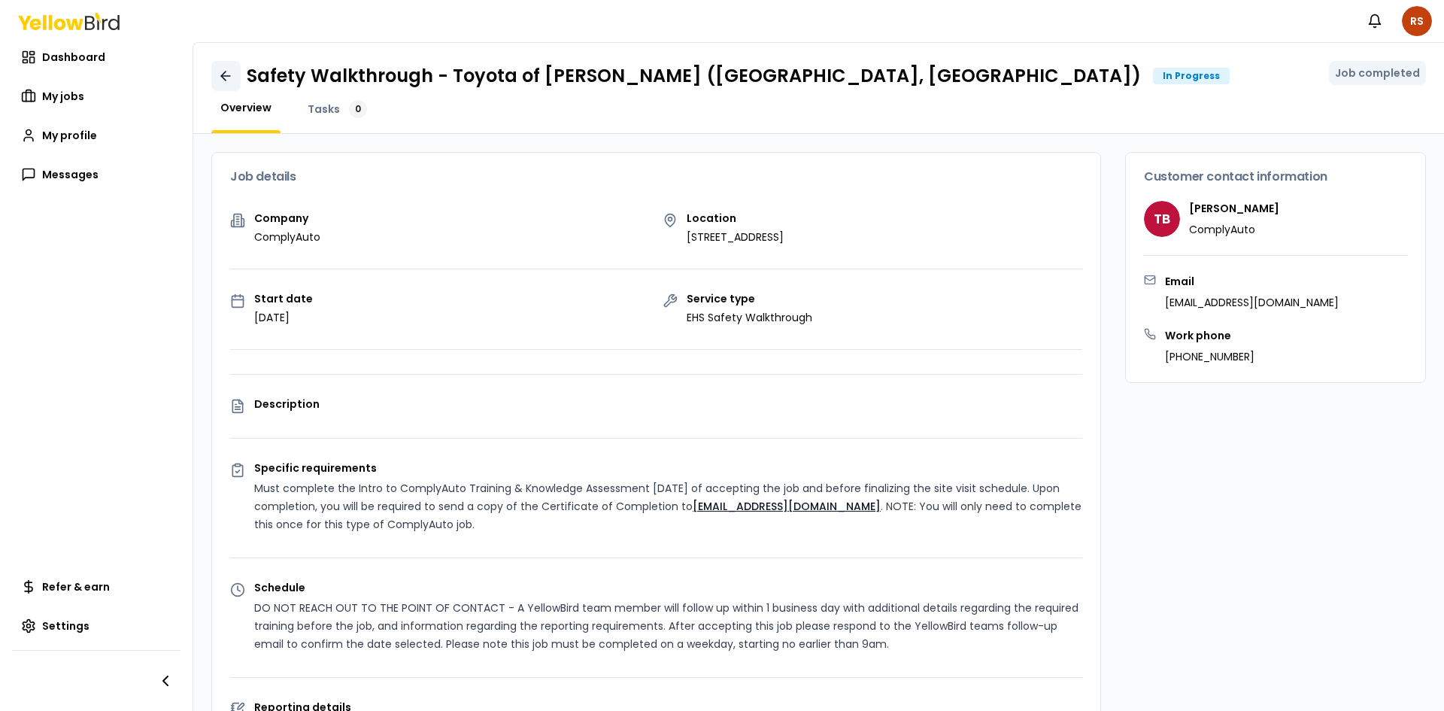
click at [221, 74] on icon at bounding box center [225, 75] width 15 height 15
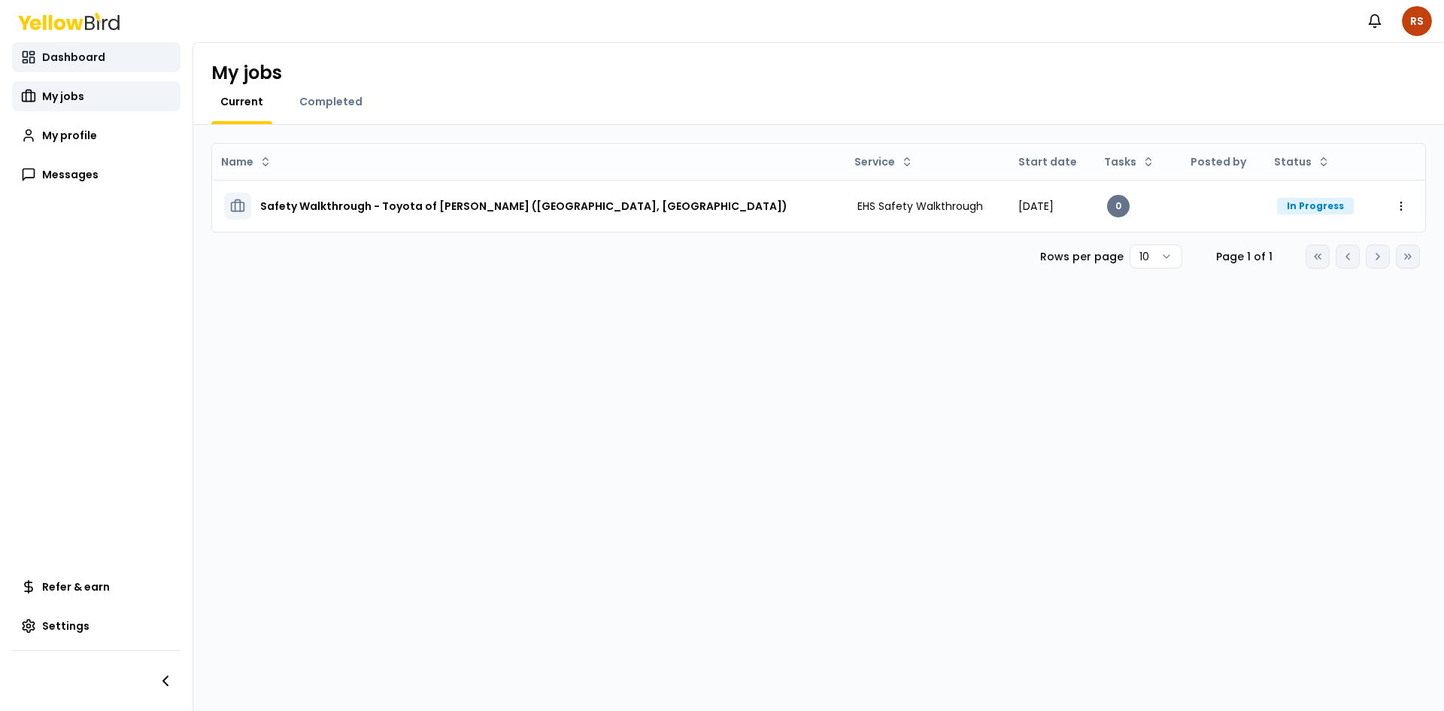
click at [86, 60] on span "Dashboard" at bounding box center [73, 57] width 63 height 15
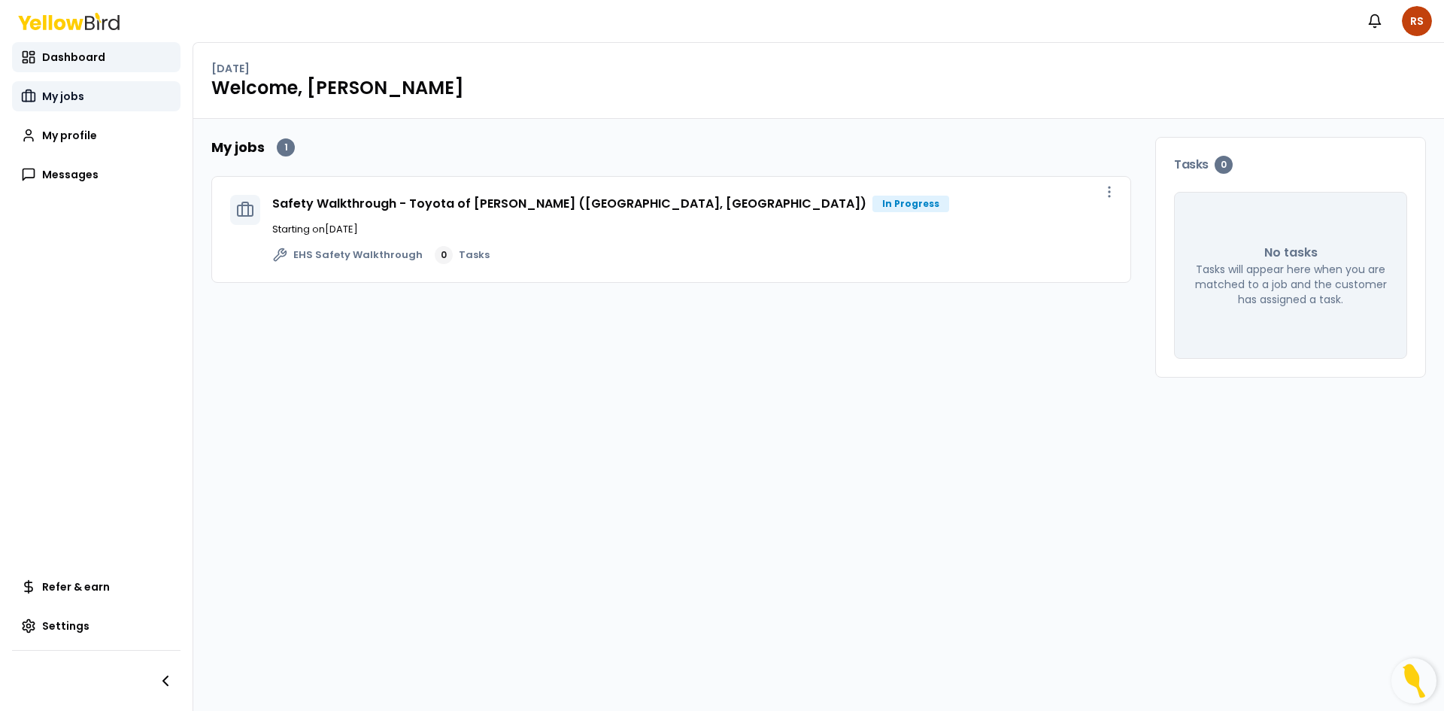
click at [73, 105] on link "My jobs" at bounding box center [96, 96] width 168 height 30
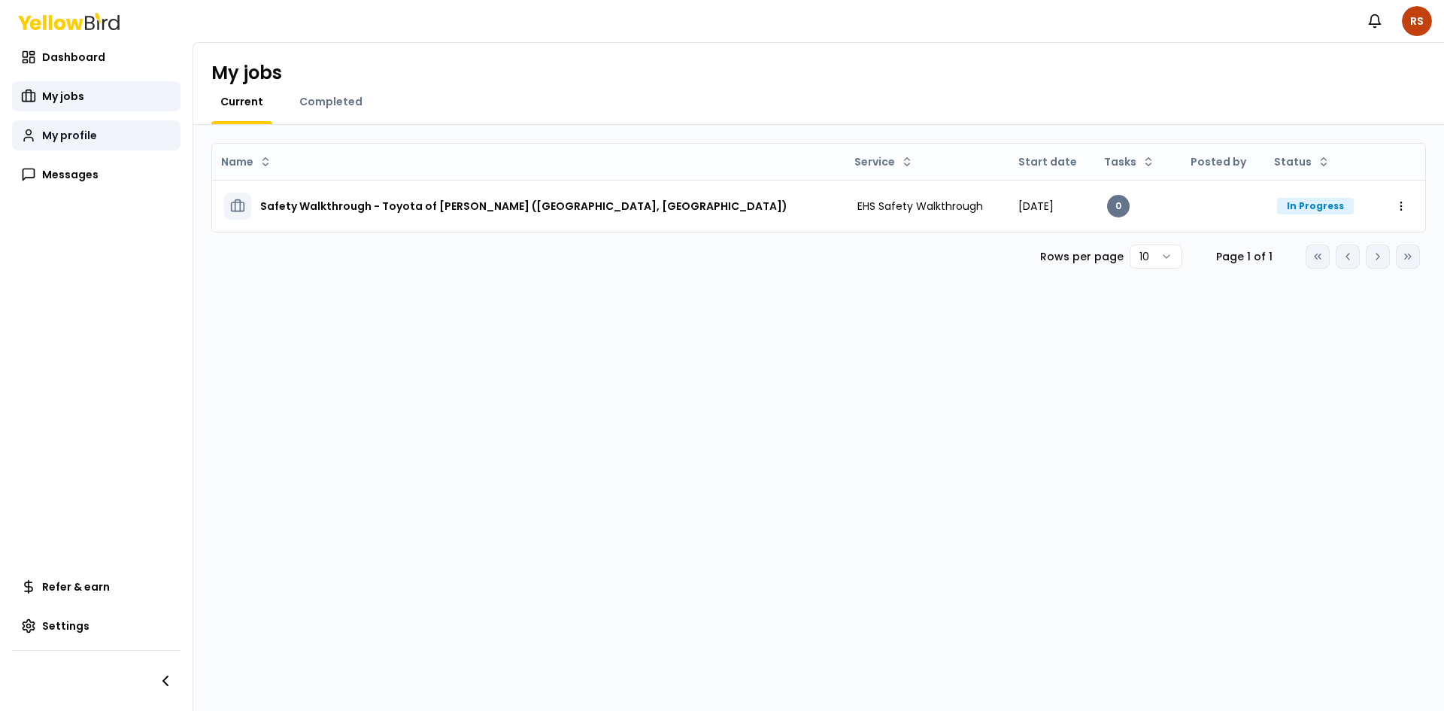
click at [59, 145] on link "My profile" at bounding box center [96, 135] width 168 height 30
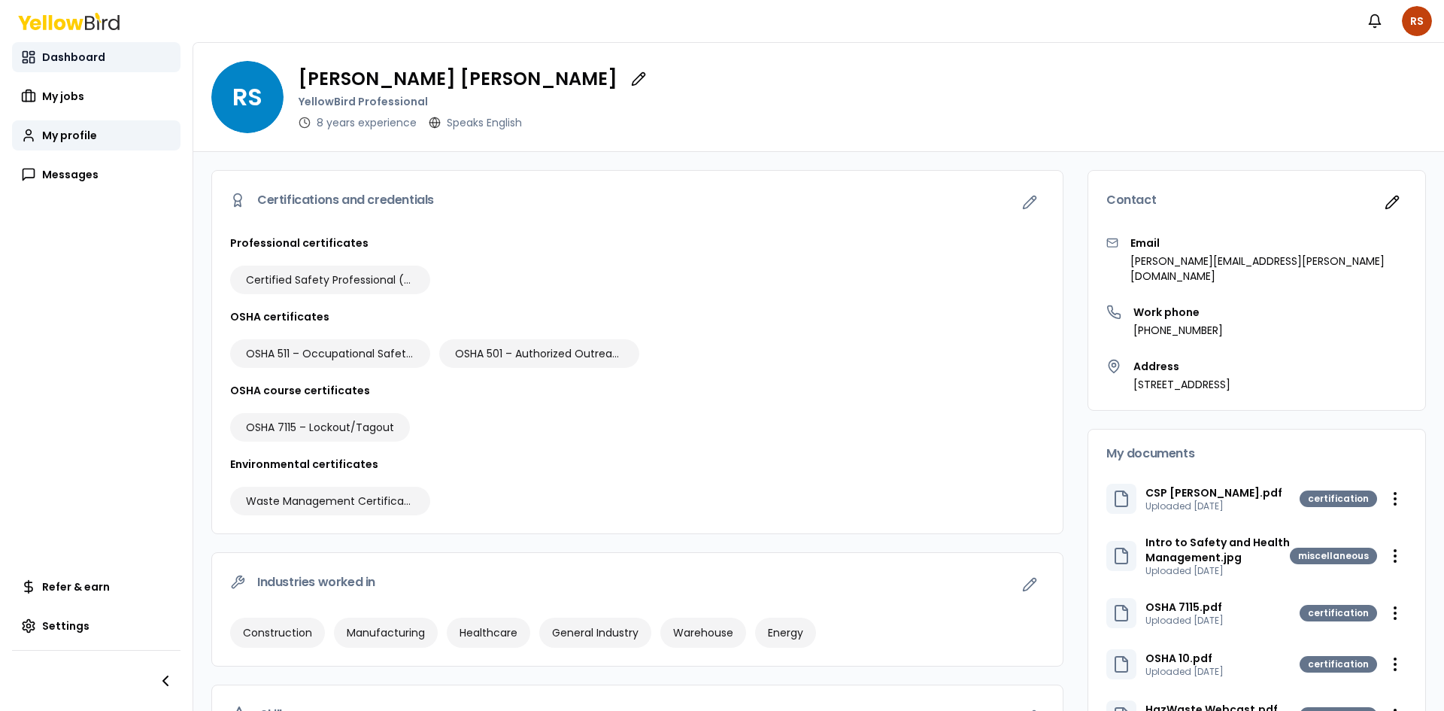
click at [63, 47] on link "Dashboard" at bounding box center [96, 57] width 168 height 30
